Goal: Transaction & Acquisition: Download file/media

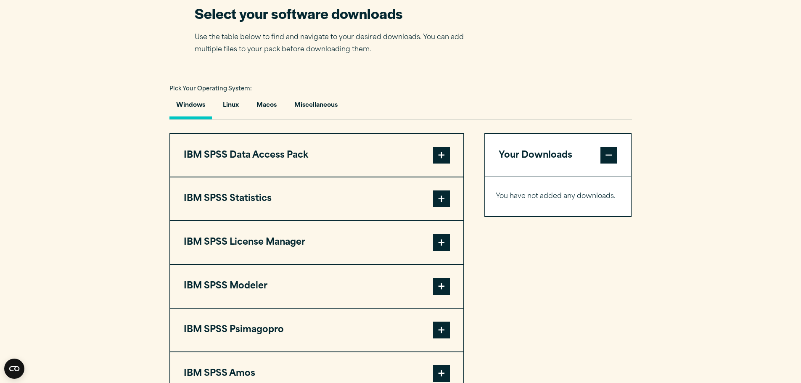
scroll to position [631, 0]
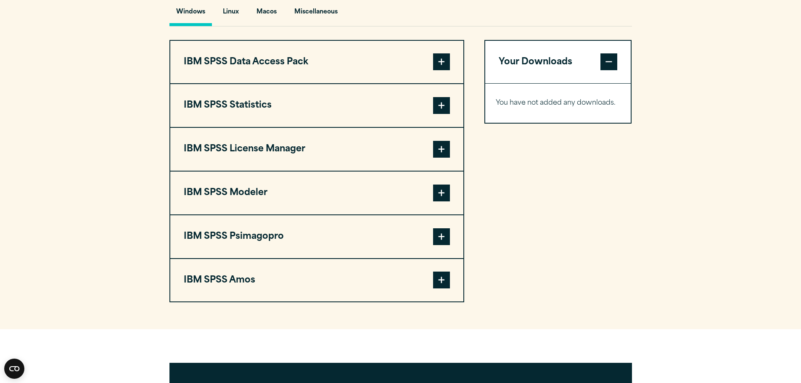
click at [441, 114] on span at bounding box center [441, 105] width 17 height 17
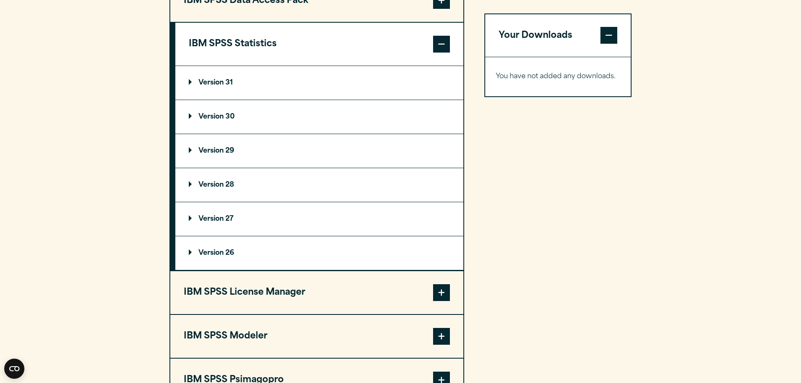
scroll to position [715, 0]
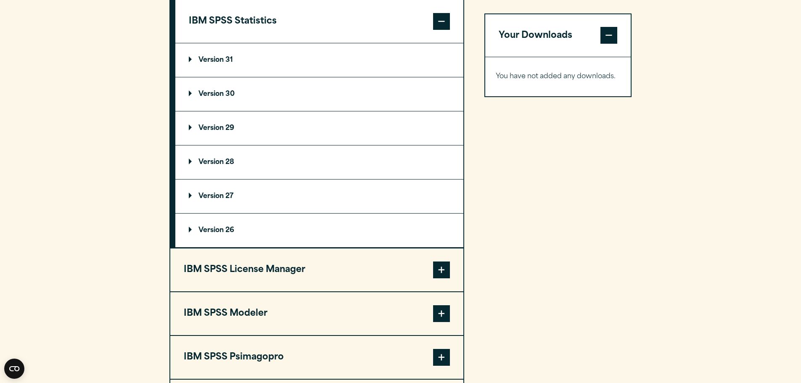
click at [218, 69] on summary "Version 31" at bounding box center [319, 60] width 288 height 34
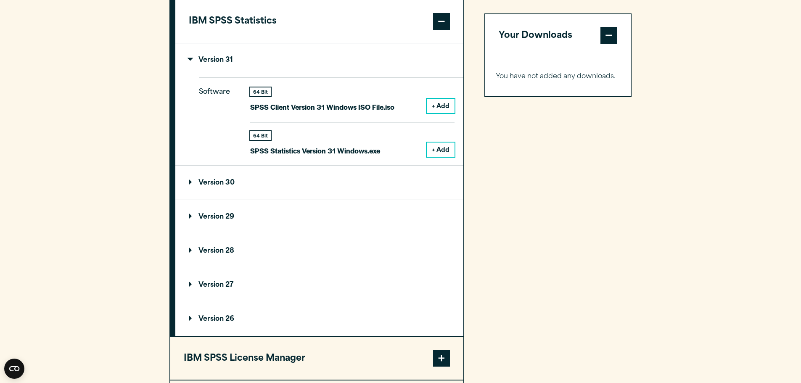
click at [218, 69] on summary "Version 31" at bounding box center [319, 60] width 288 height 34
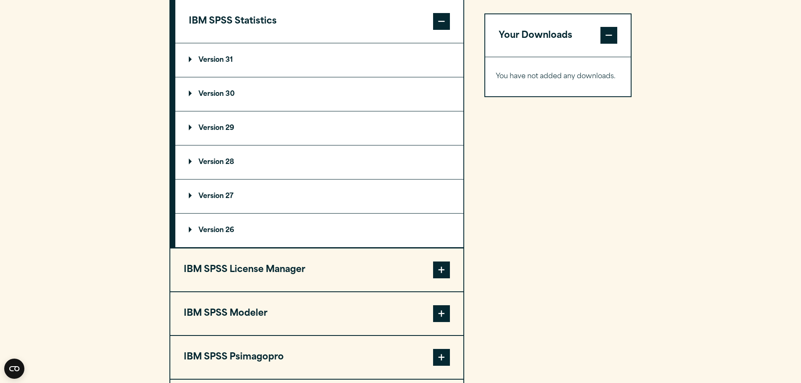
click at [229, 64] on p "Version 31" at bounding box center [211, 60] width 44 height 7
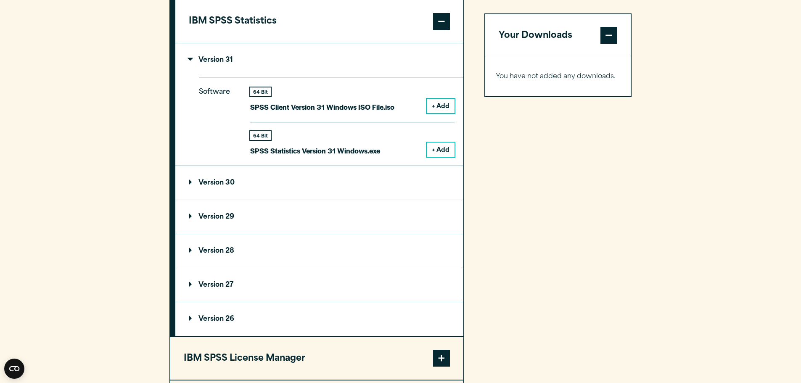
click at [439, 157] on button "+ Add" at bounding box center [441, 150] width 28 height 14
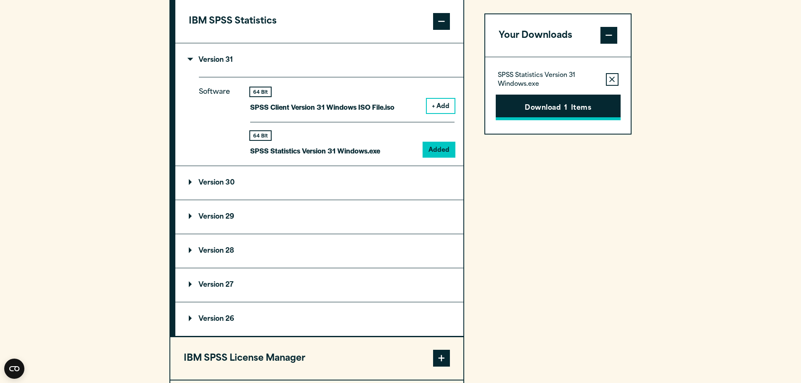
click at [525, 104] on button "Download 1 Items" at bounding box center [558, 108] width 125 height 26
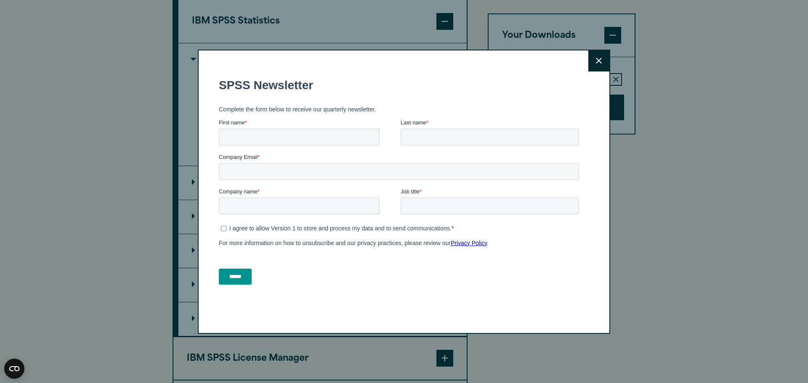
click at [599, 61] on button "Close" at bounding box center [598, 60] width 21 height 21
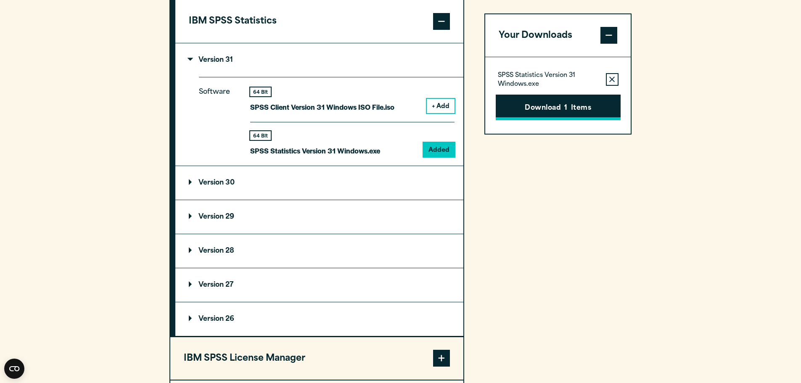
click at [539, 105] on button "Download 1 Items" at bounding box center [558, 108] width 125 height 26
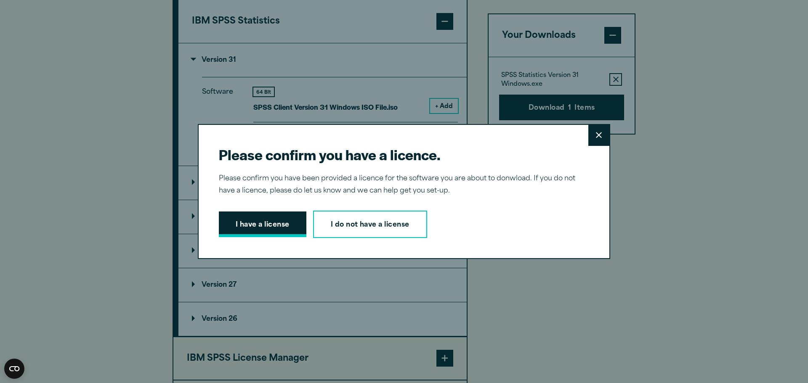
click at [241, 221] on button "I have a license" at bounding box center [263, 225] width 88 height 26
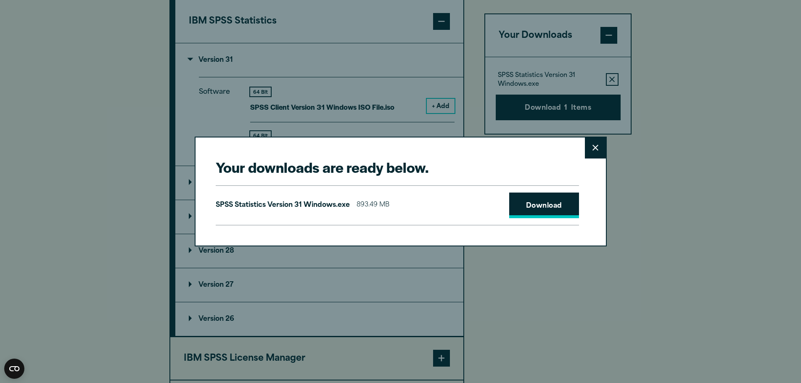
click at [541, 207] on link "Download" at bounding box center [544, 206] width 70 height 26
click at [594, 148] on icon at bounding box center [596, 148] width 6 height 6
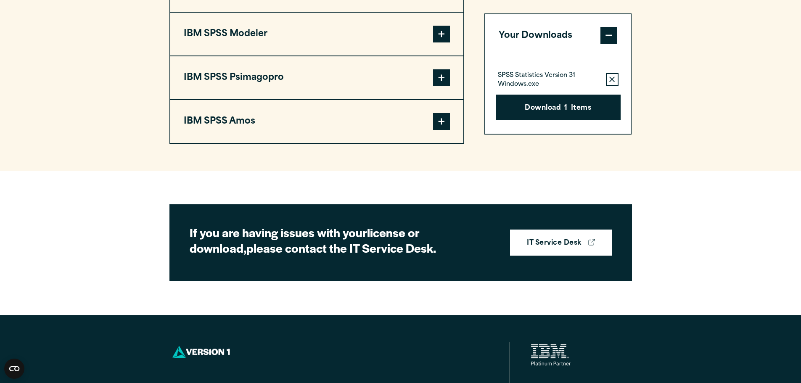
scroll to position [1136, 0]
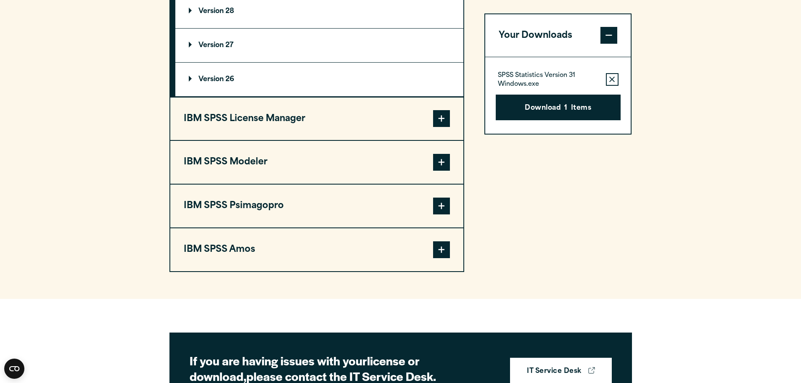
click at [442, 127] on span at bounding box center [441, 118] width 17 height 17
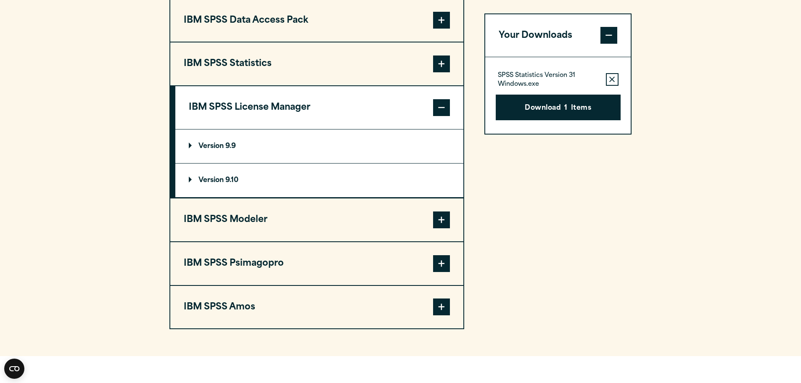
scroll to position [646, 0]
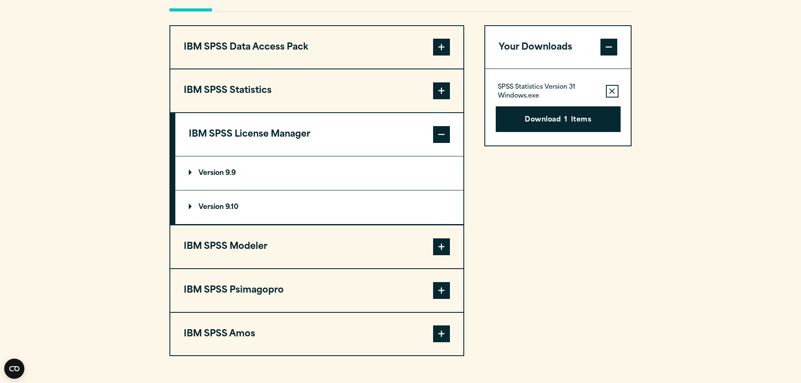
click at [187, 224] on summary "Version 9.10" at bounding box center [319, 208] width 288 height 34
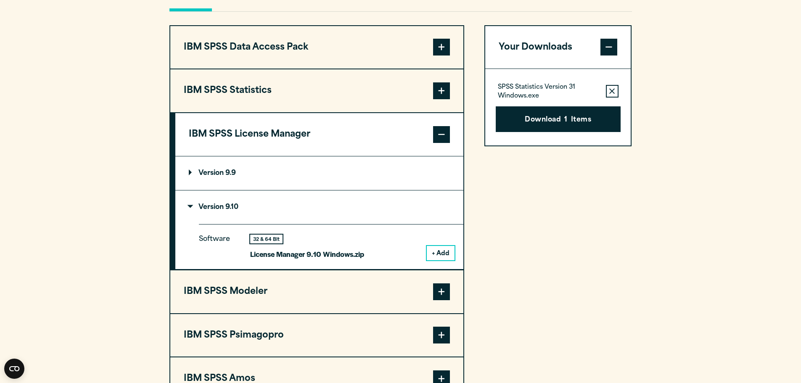
click at [191, 190] on summary "Version 9.9" at bounding box center [319, 174] width 288 height 34
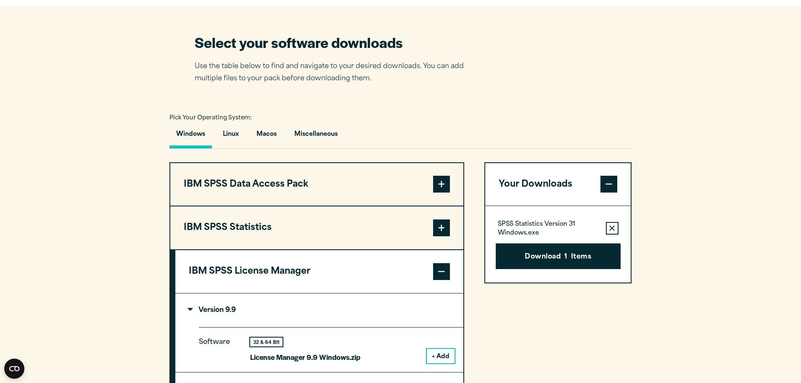
scroll to position [478, 0]
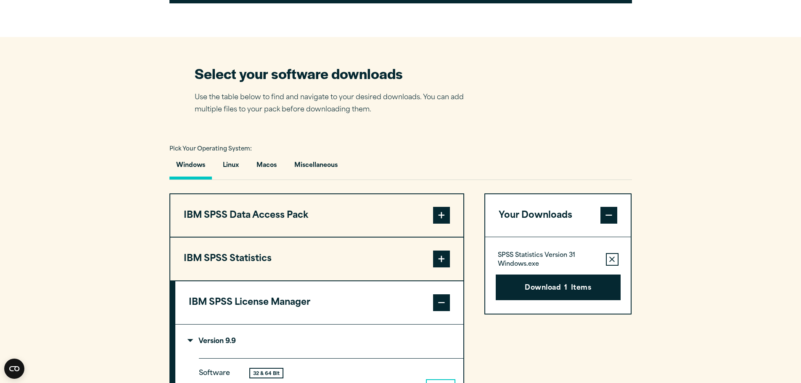
click at [507, 141] on section "Select your software downloads Use the table below to find and navigate to your…" at bounding box center [400, 339] width 801 height 605
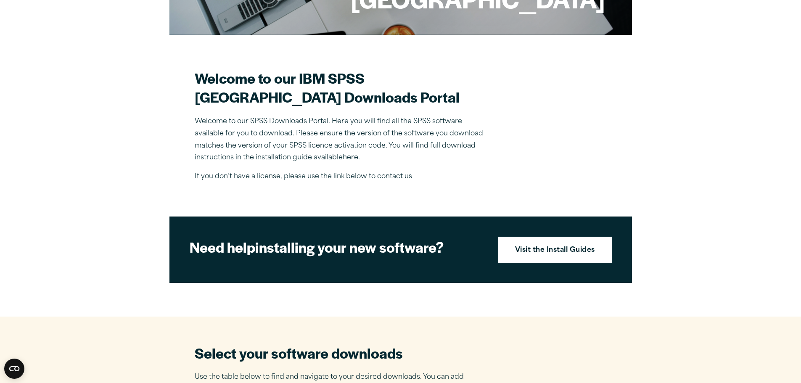
scroll to position [183, 0]
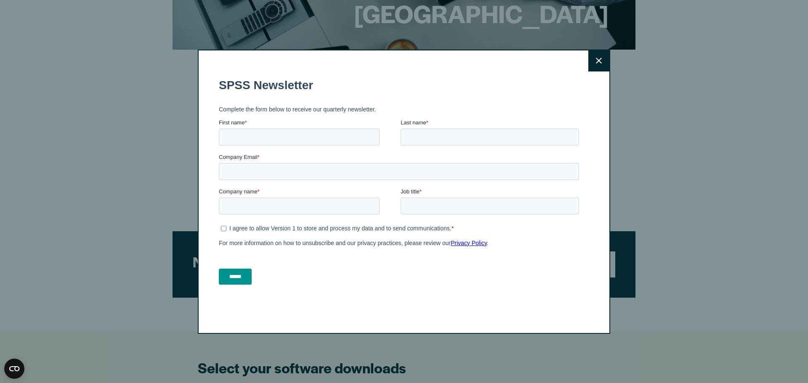
click at [597, 53] on button "Close" at bounding box center [598, 60] width 21 height 21
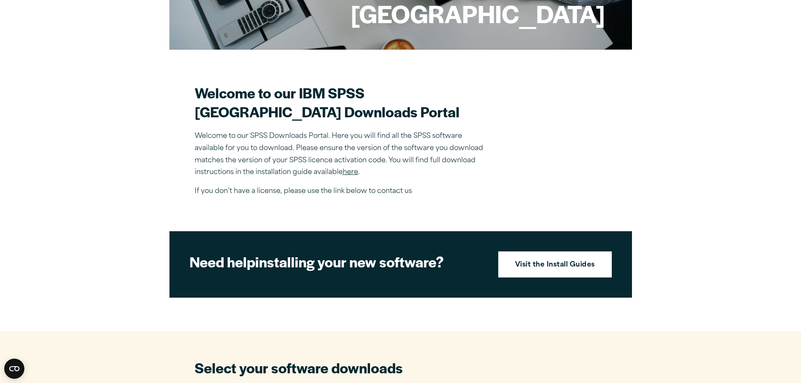
click at [348, 176] on link "here" at bounding box center [351, 172] width 16 height 7
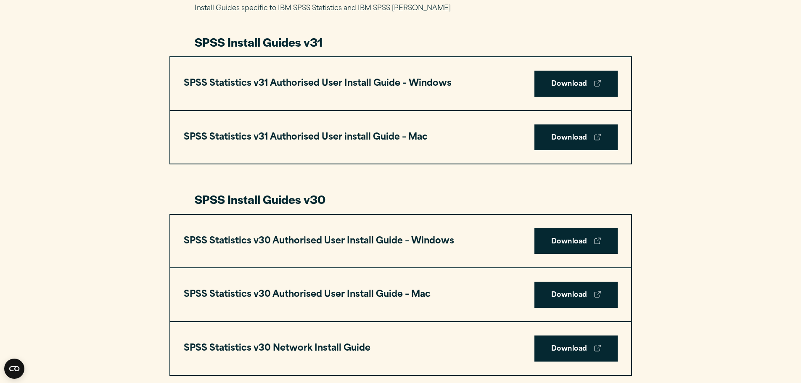
scroll to position [463, 0]
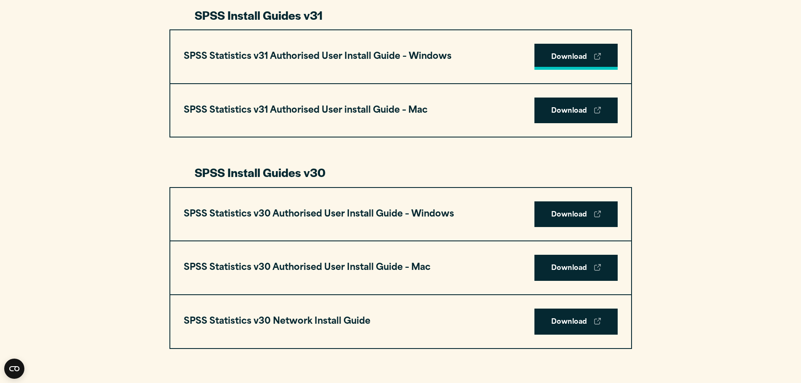
click at [584, 53] on link "Download" at bounding box center [576, 57] width 83 height 26
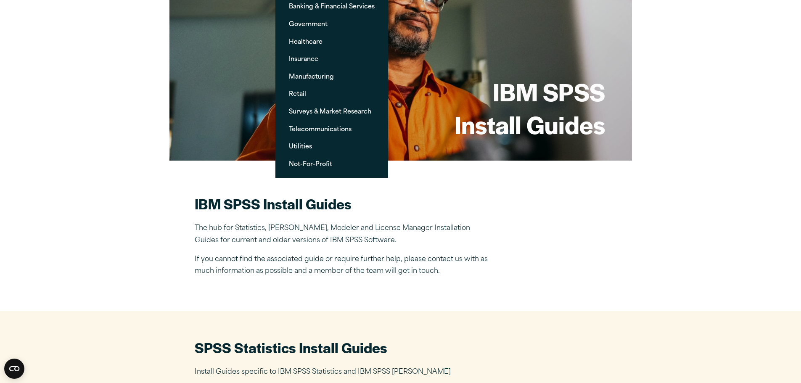
scroll to position [0, 0]
